Goal: Information Seeking & Learning: Learn about a topic

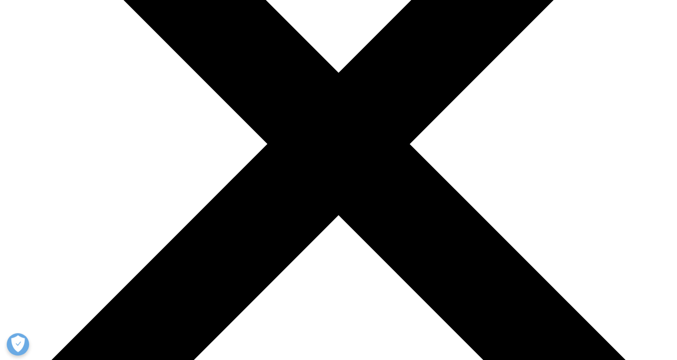
scroll to position [218, 0]
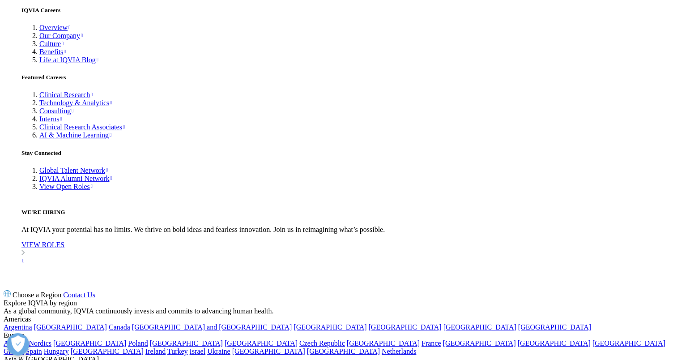
scroll to position [2878, 0]
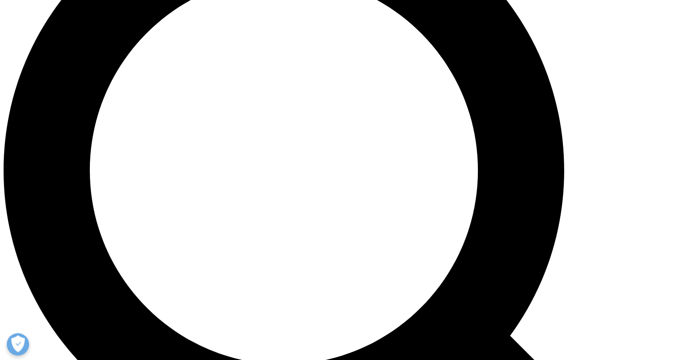
scroll to position [798, 0]
